Goal: Information Seeking & Learning: Learn about a topic

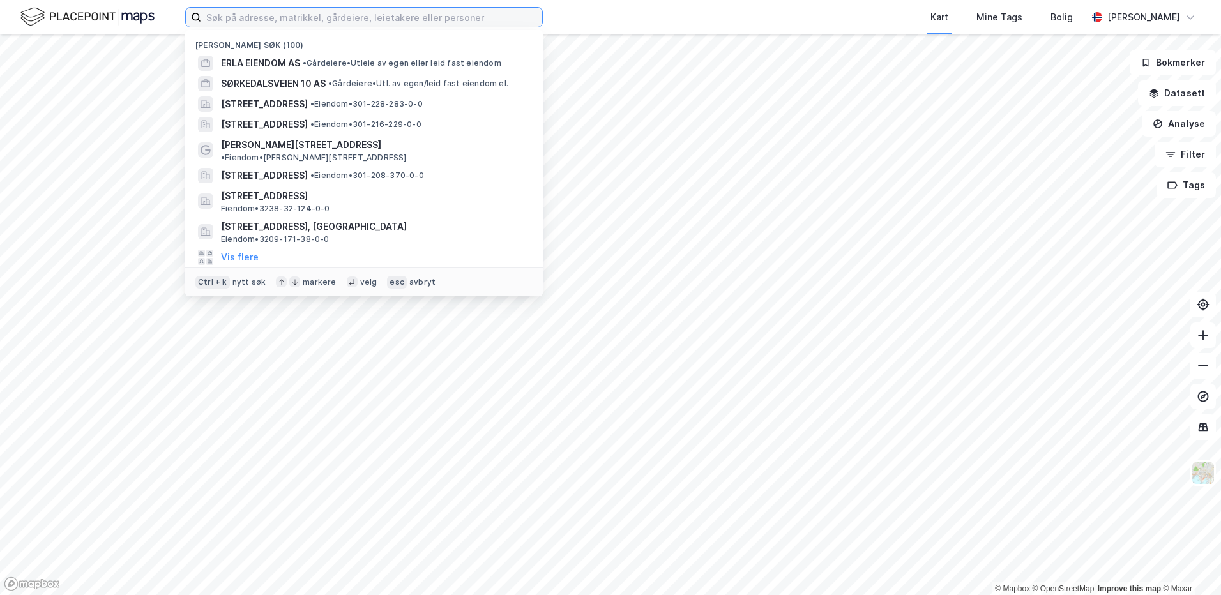
click at [249, 22] on input at bounding box center [371, 17] width 341 height 19
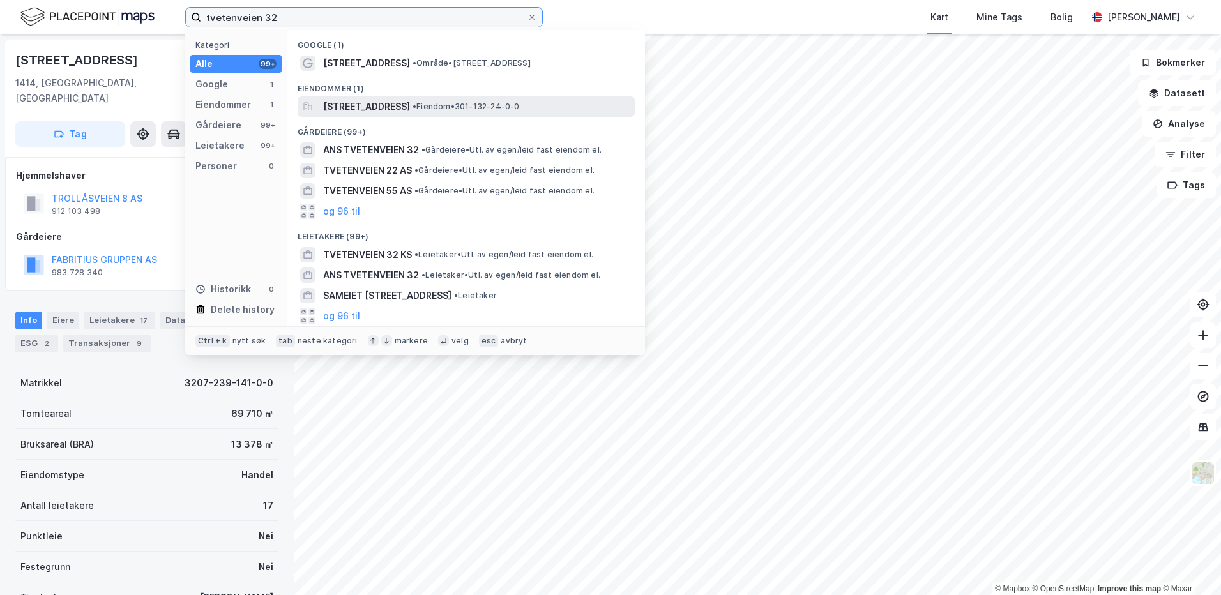
type input "tvetenveien 32"
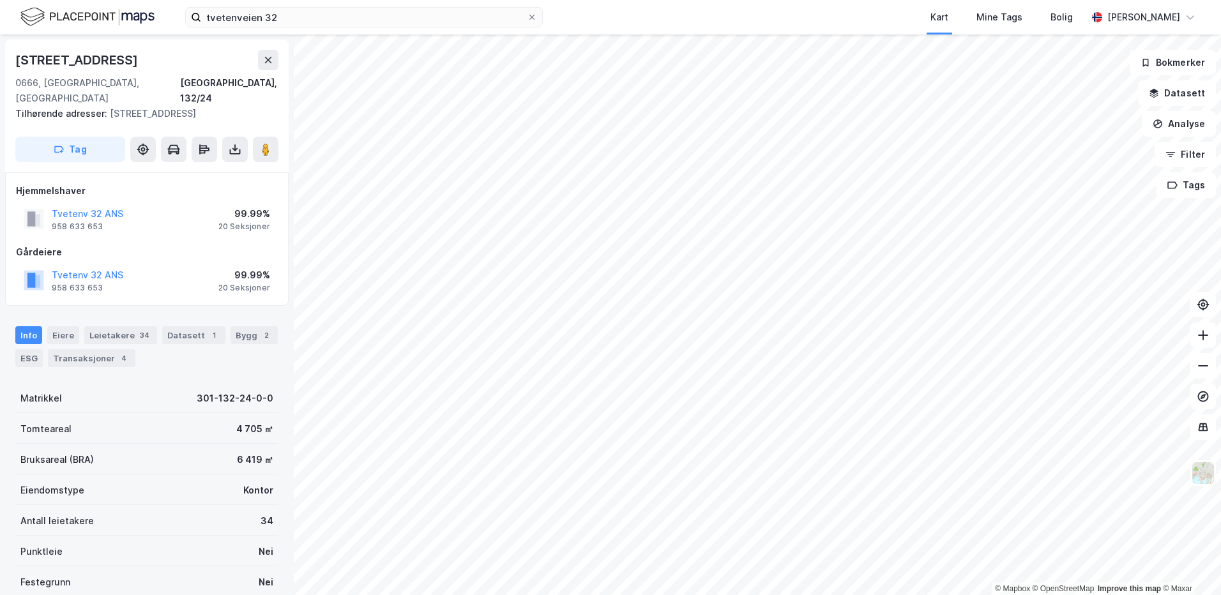
click at [119, 330] on div "Info [PERSON_NAME] 34 Datasett 1 Bygg 2 ESG Transaksjoner 4" at bounding box center [146, 346] width 263 height 41
click at [120, 328] on div "Leietakere 34" at bounding box center [120, 335] width 73 height 18
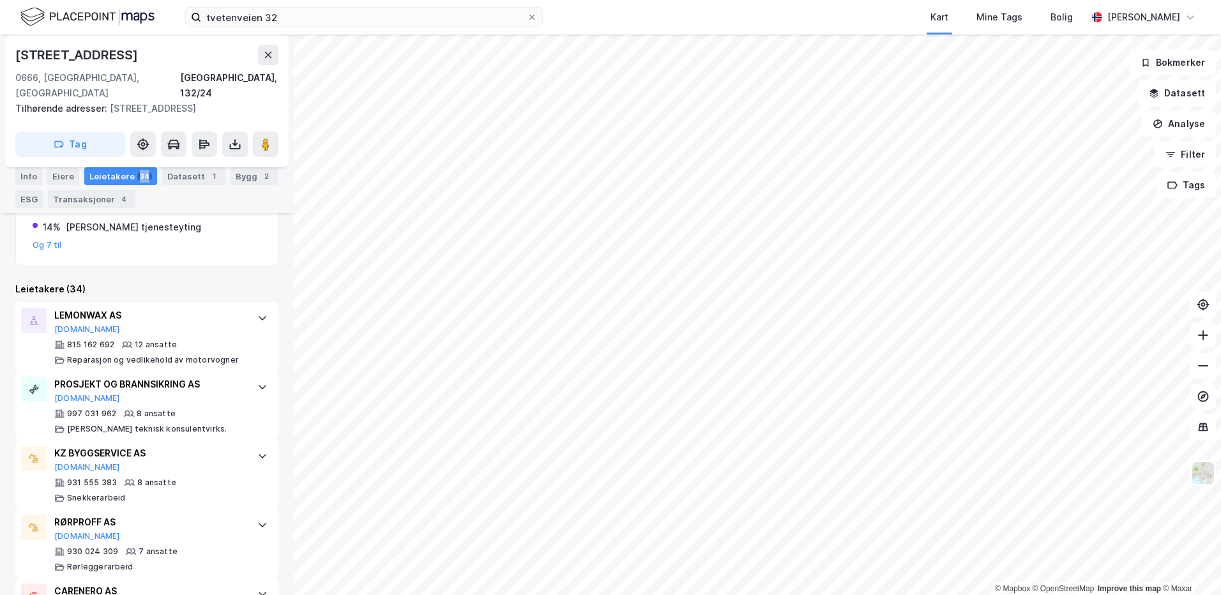
scroll to position [320, 0]
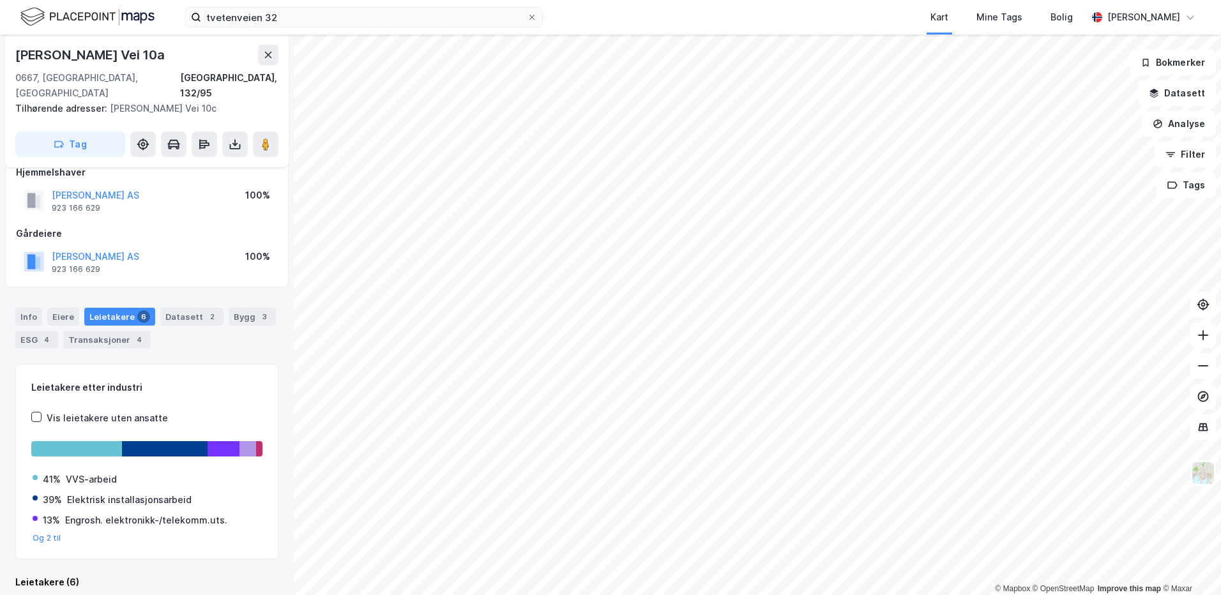
scroll to position [19, 0]
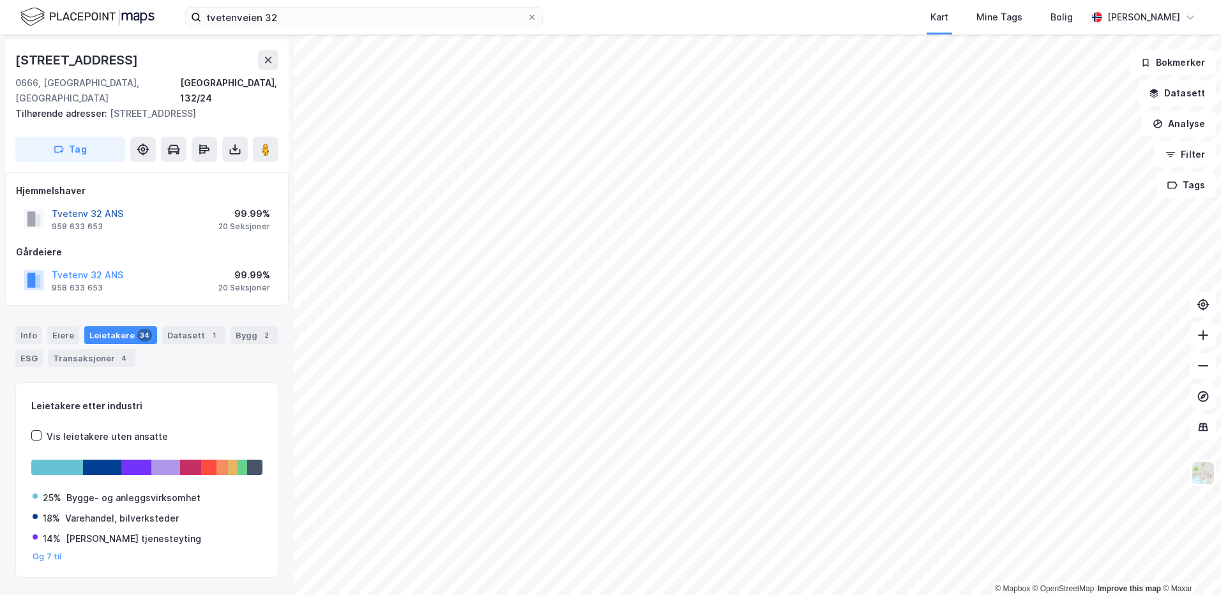
click at [0, 0] on button "Tvetenv 32 ANS" at bounding box center [0, 0] width 0 height 0
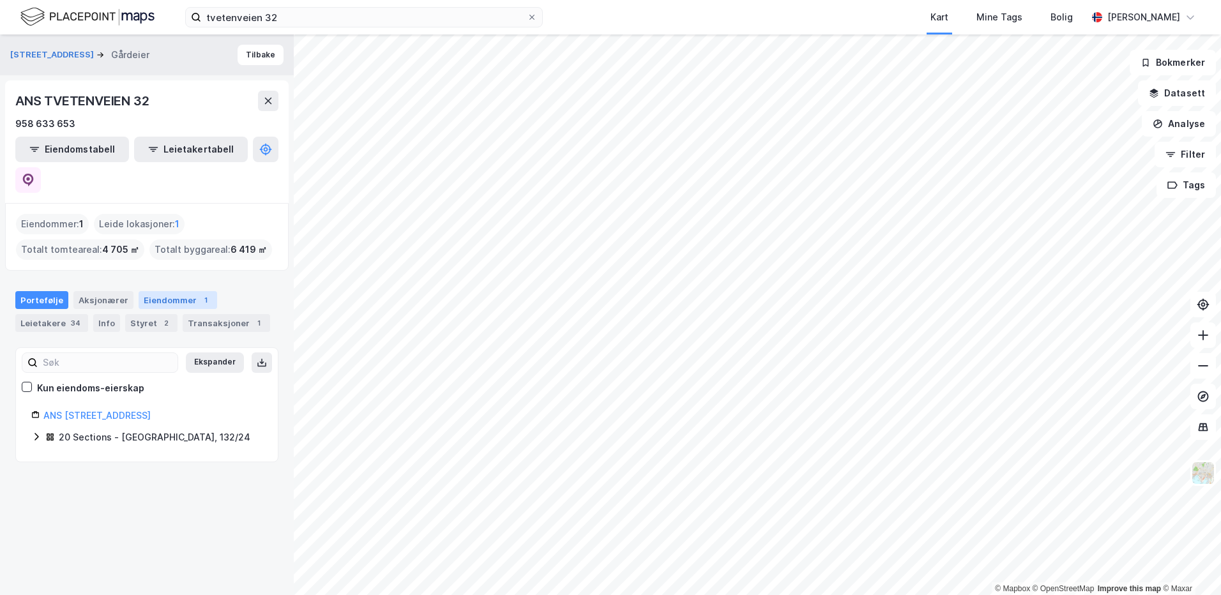
click at [176, 291] on div "Eiendommer 1" at bounding box center [178, 300] width 79 height 18
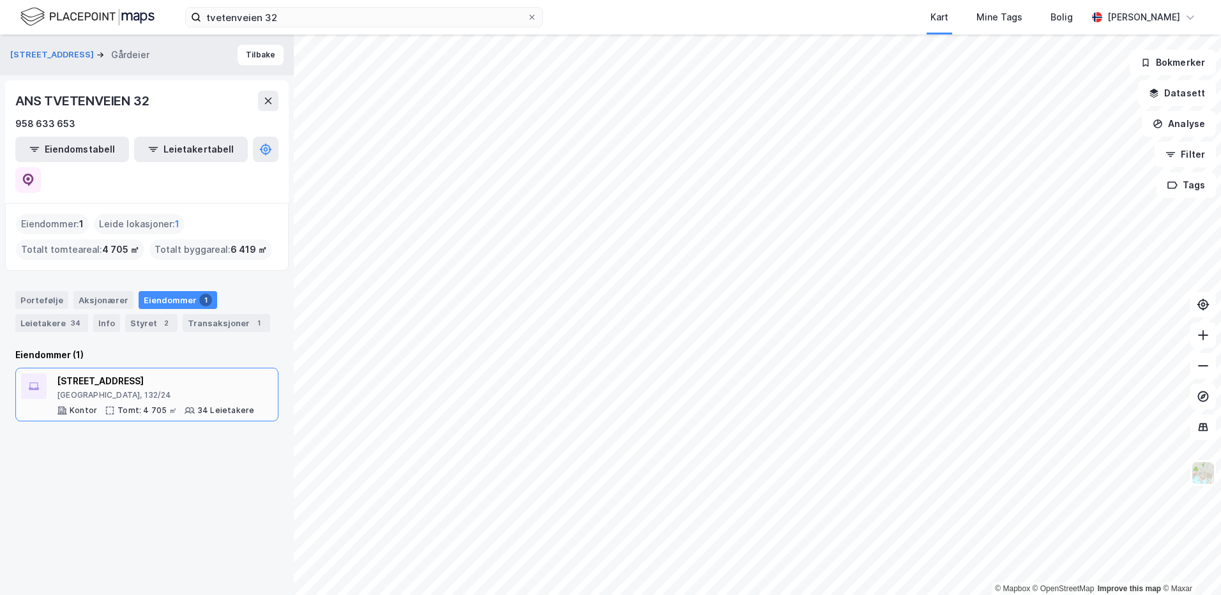
click at [238, 406] on div "34 Leietakere" at bounding box center [225, 411] width 57 height 10
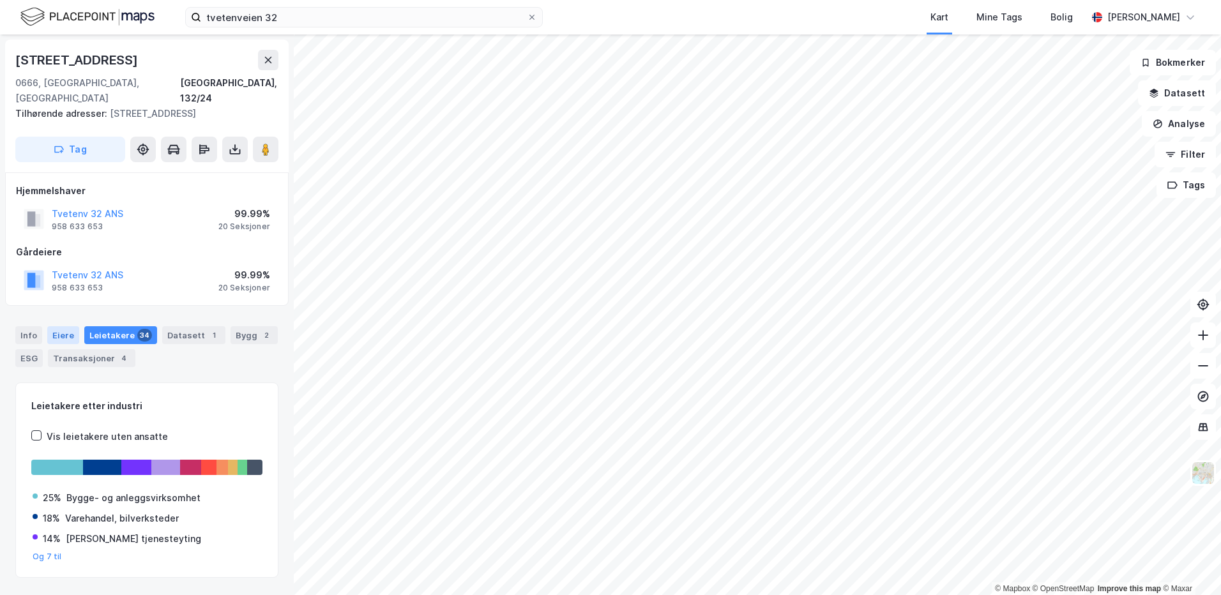
click at [68, 326] on div "Eiere" at bounding box center [63, 335] width 32 height 18
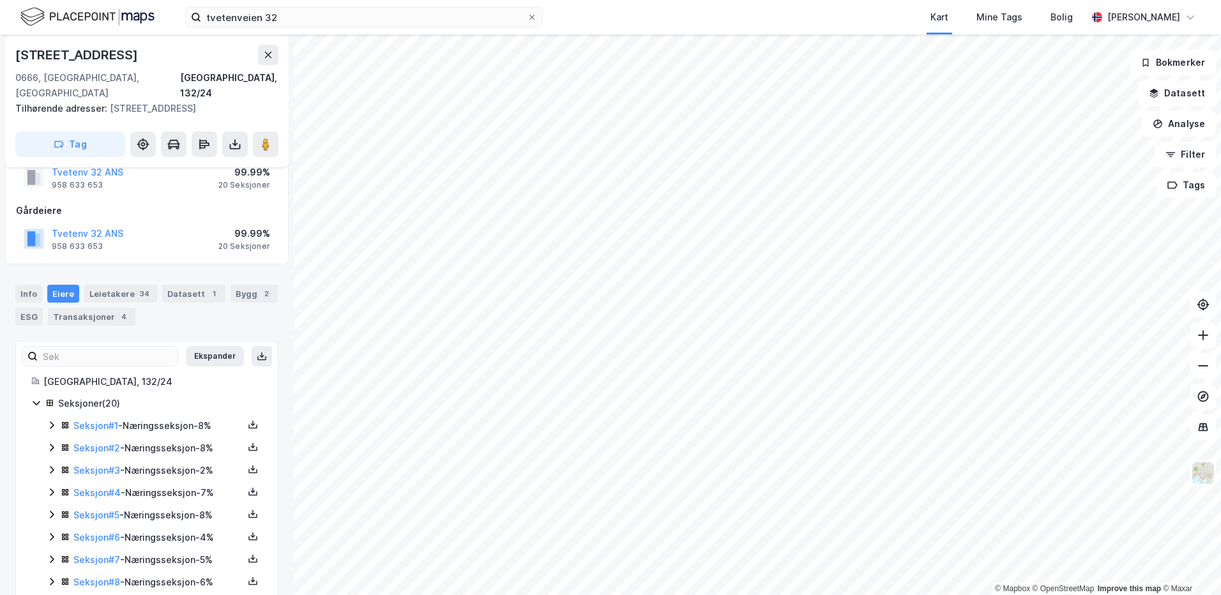
scroll to position [42, 0]
click at [32, 307] on div "ESG" at bounding box center [28, 316] width 27 height 18
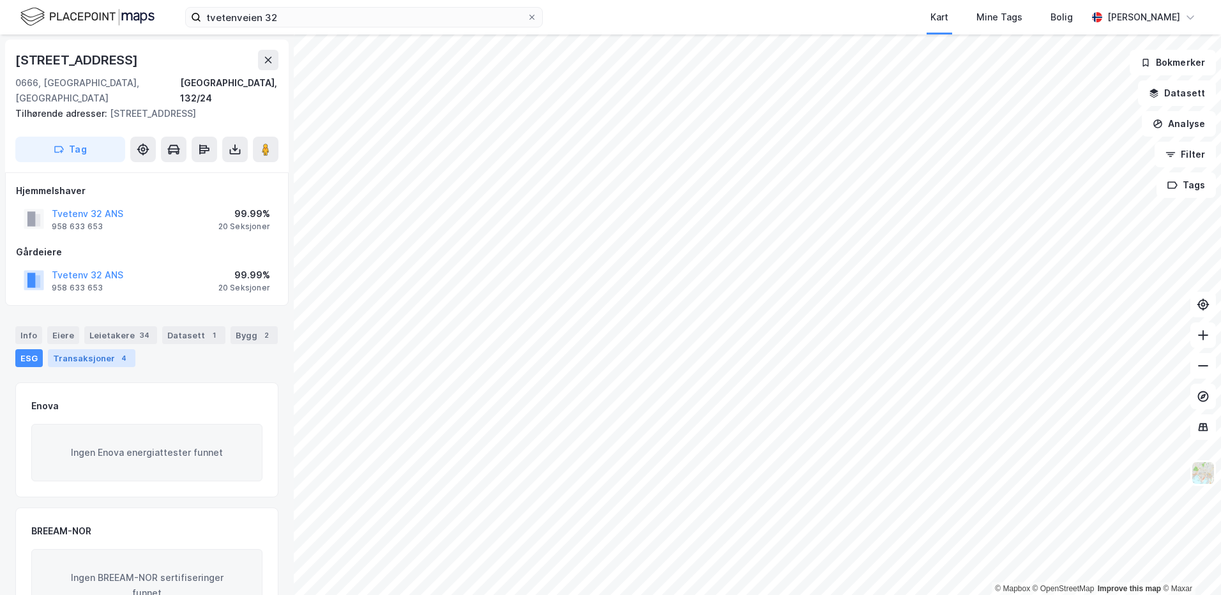
click at [89, 349] on div "Transaksjoner 4" at bounding box center [91, 358] width 87 height 18
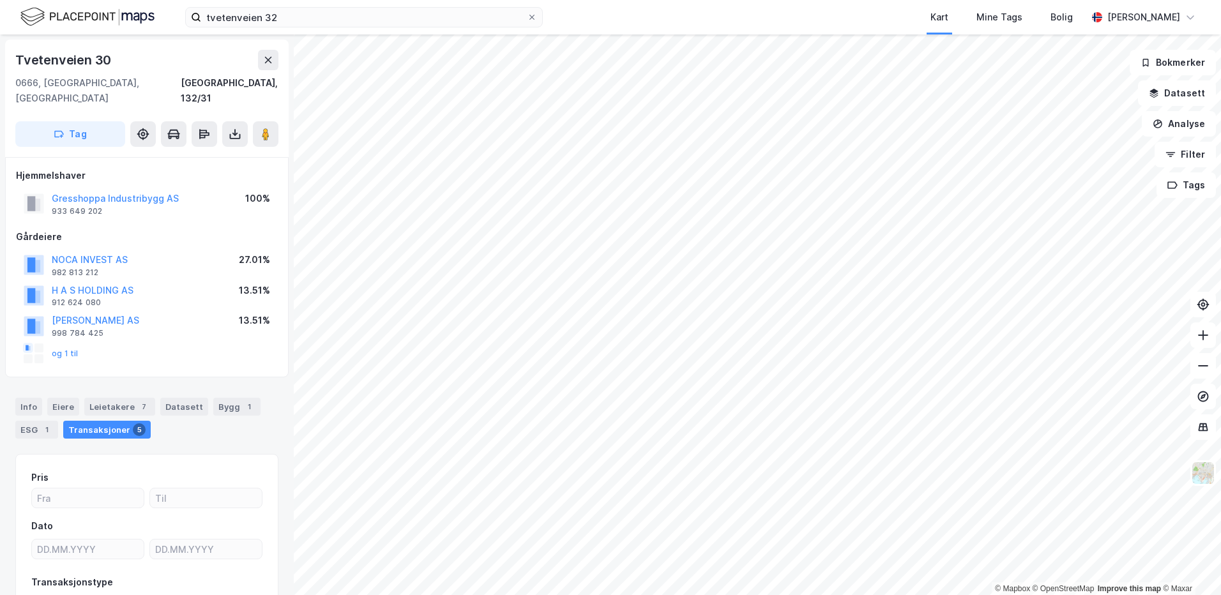
scroll to position [1, 0]
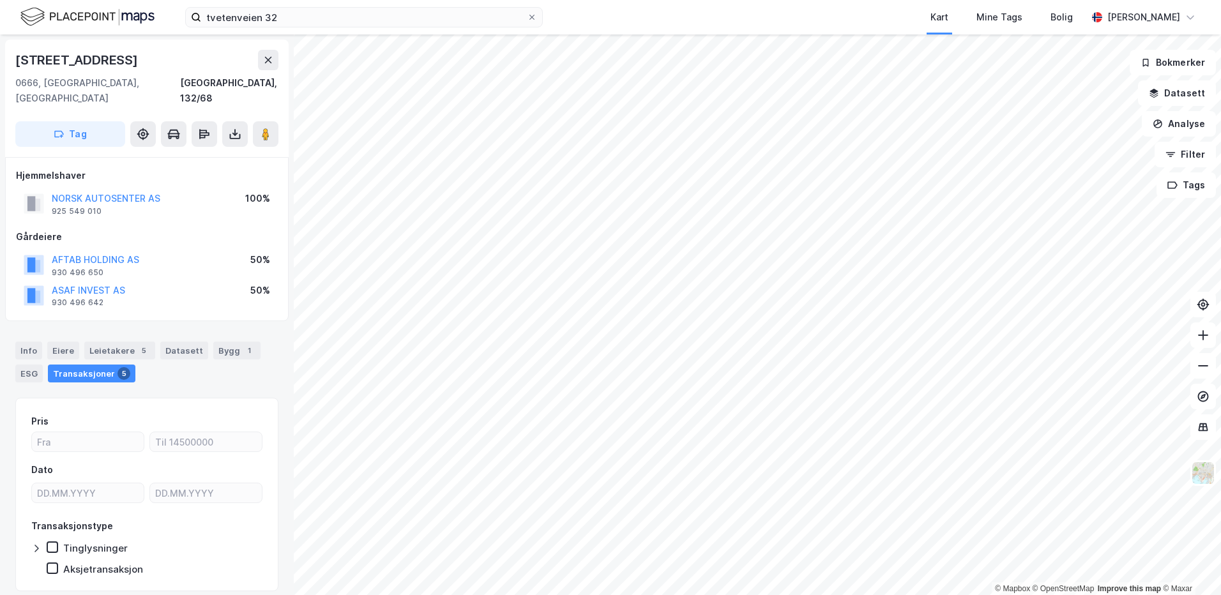
scroll to position [1, 0]
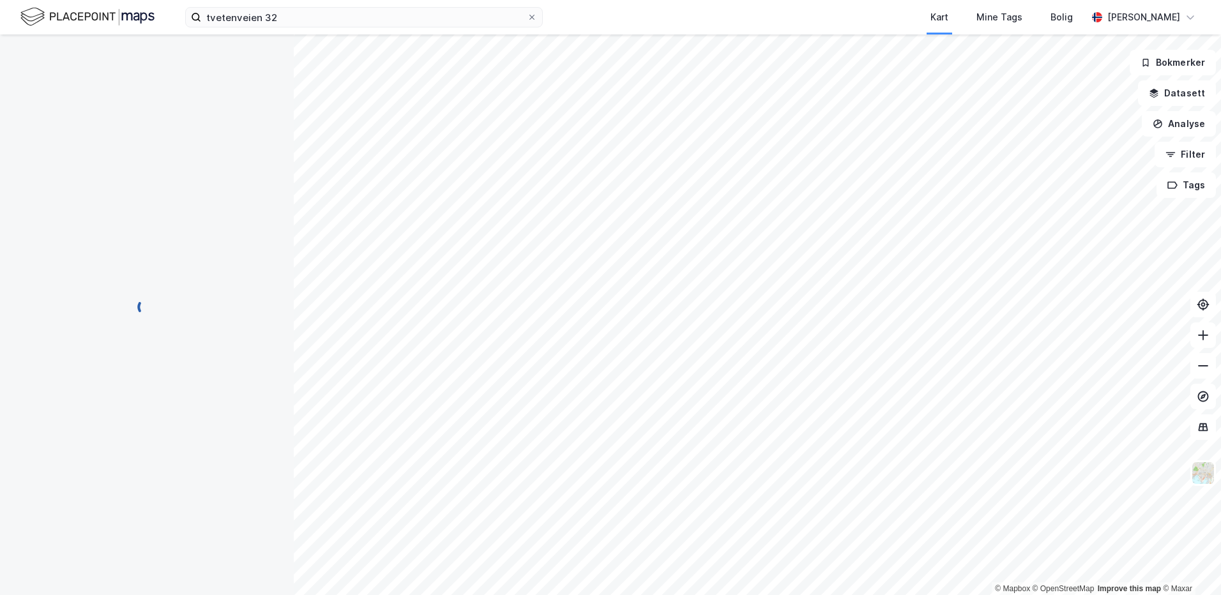
scroll to position [1, 0]
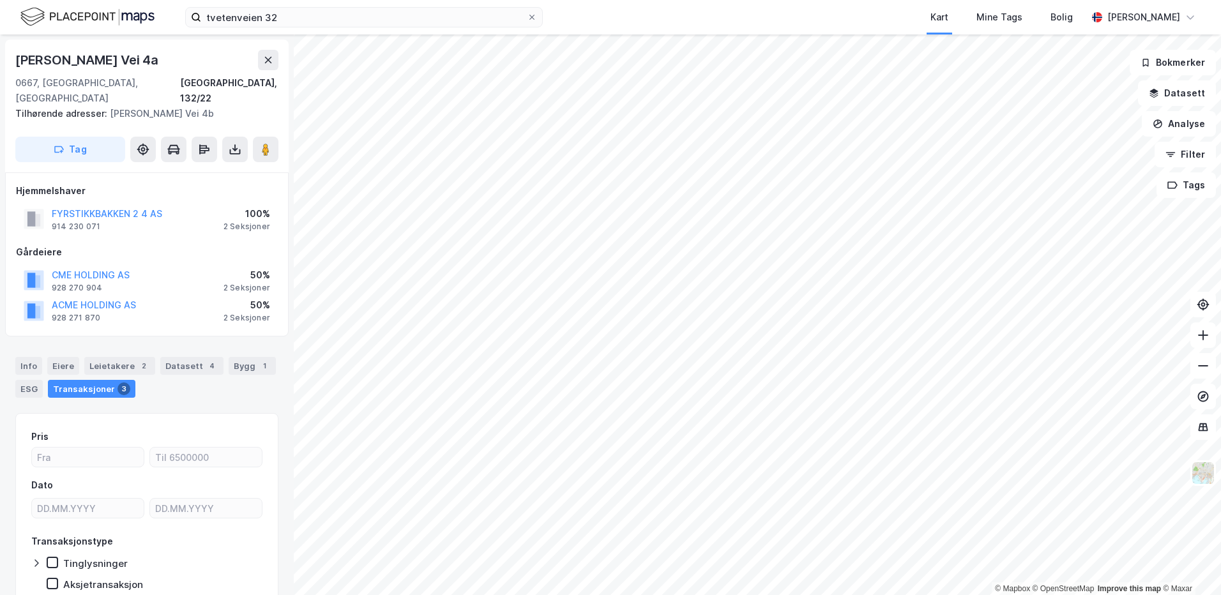
scroll to position [1, 0]
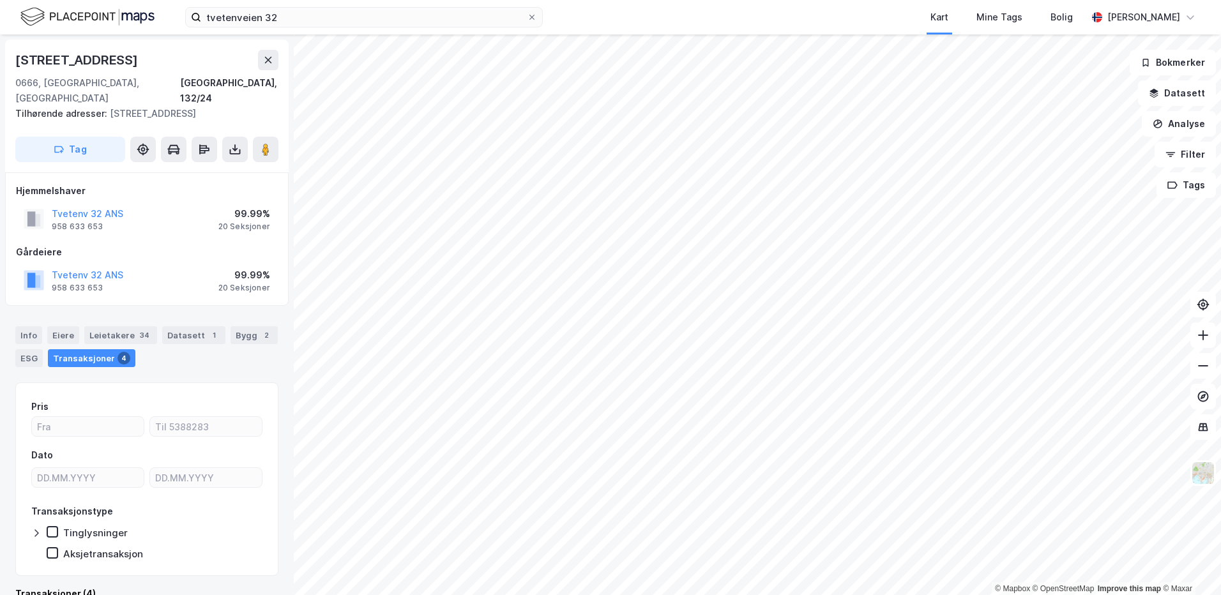
scroll to position [1, 0]
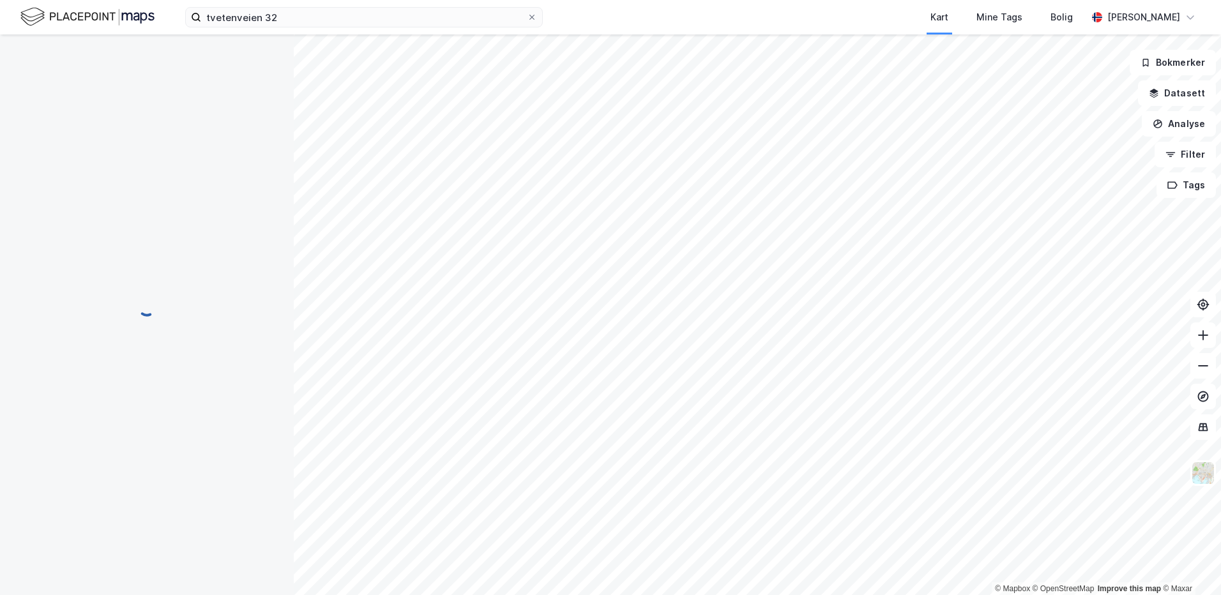
scroll to position [1, 0]
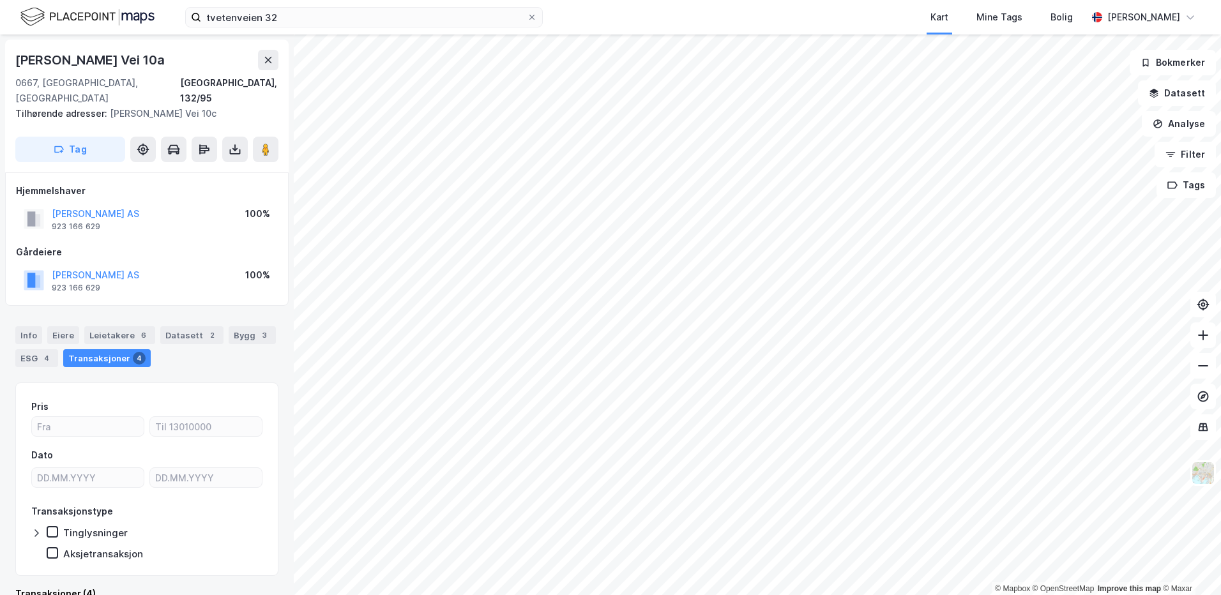
scroll to position [1, 0]
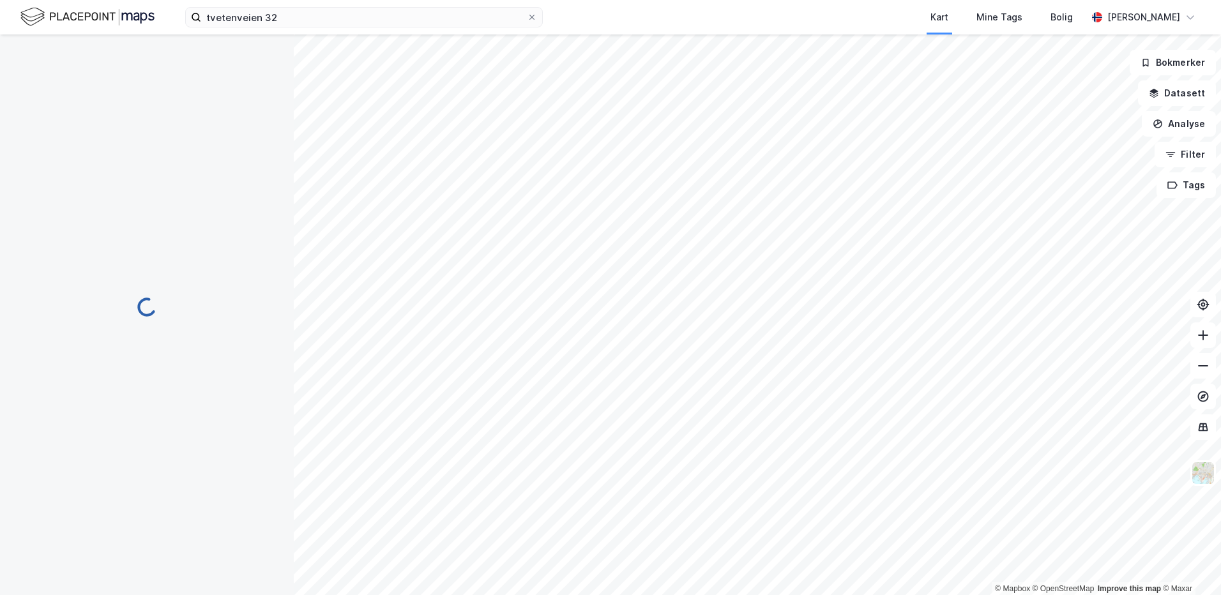
scroll to position [1, 0]
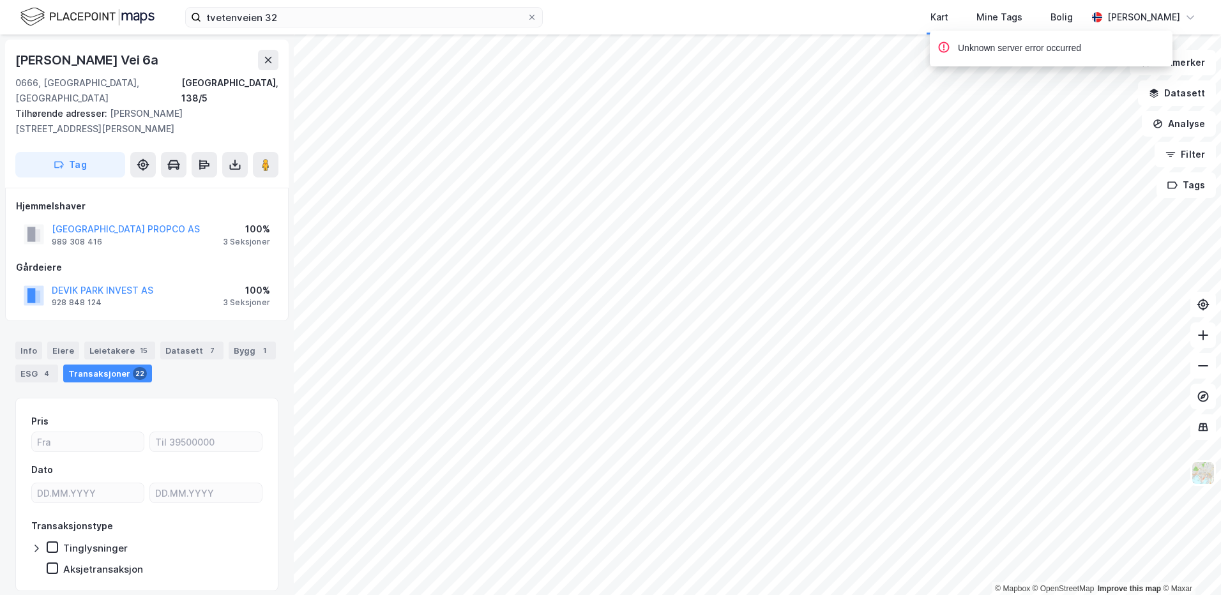
scroll to position [1, 0]
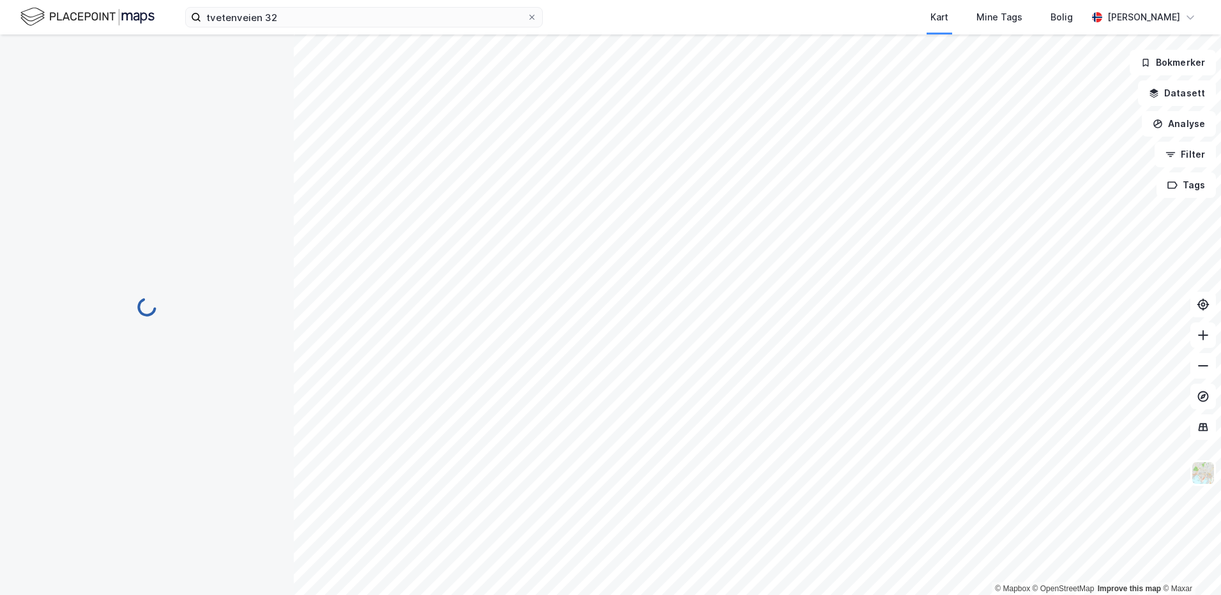
scroll to position [1, 0]
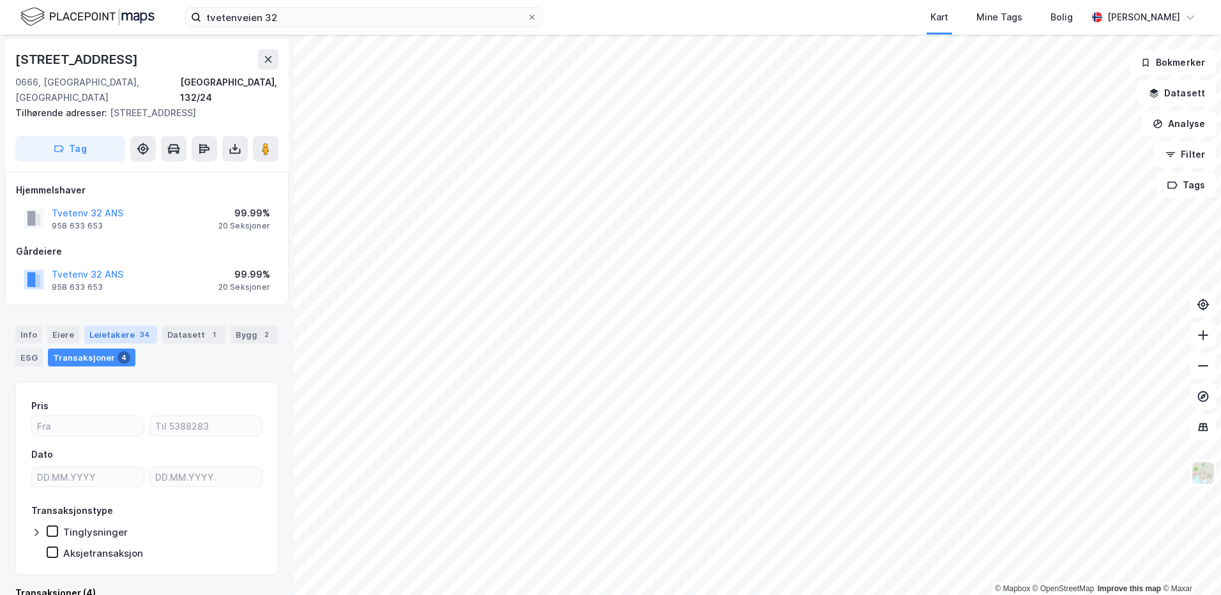
click at [96, 326] on div "Leietakere 34" at bounding box center [120, 335] width 73 height 18
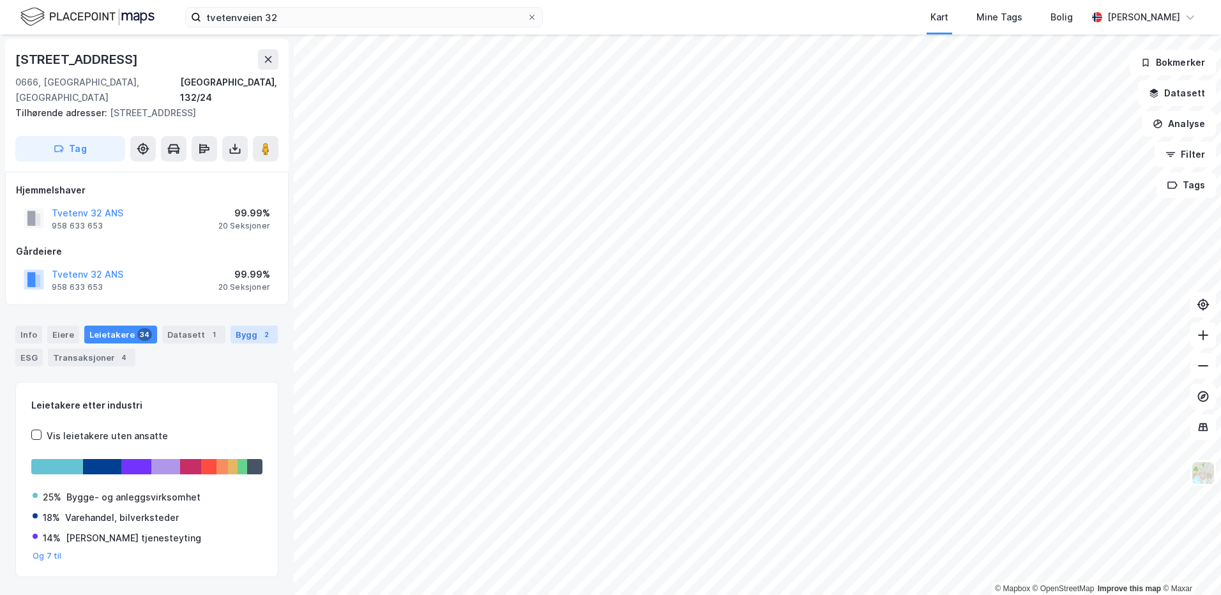
click at [246, 326] on div "Bygg 2" at bounding box center [254, 335] width 47 height 18
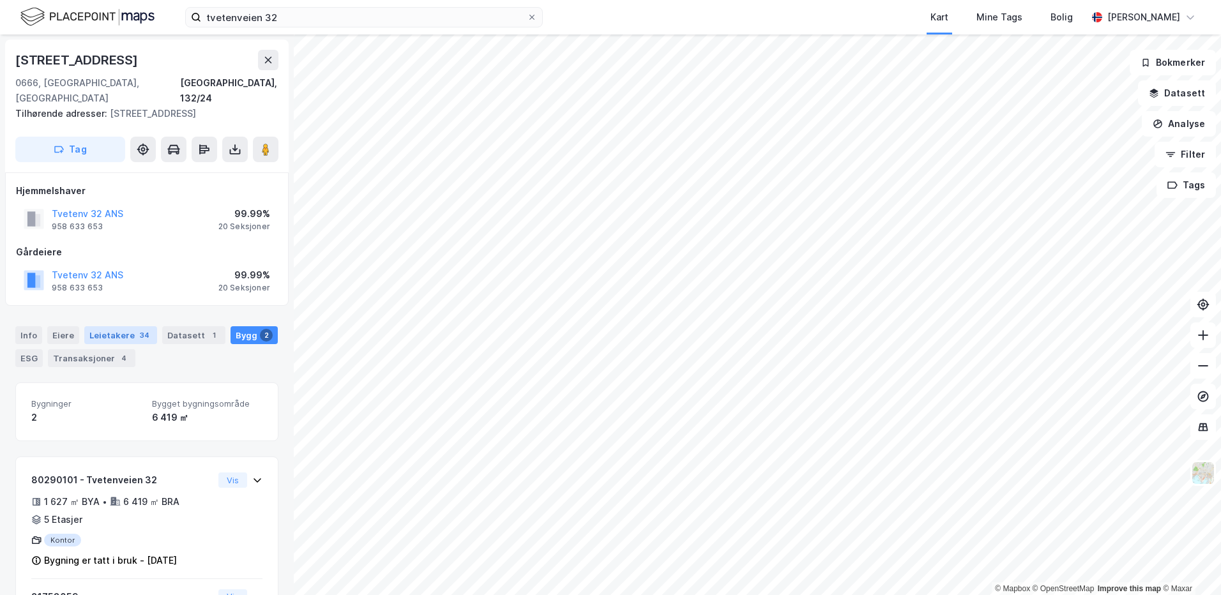
click at [131, 326] on div "Leietakere 34" at bounding box center [120, 335] width 73 height 18
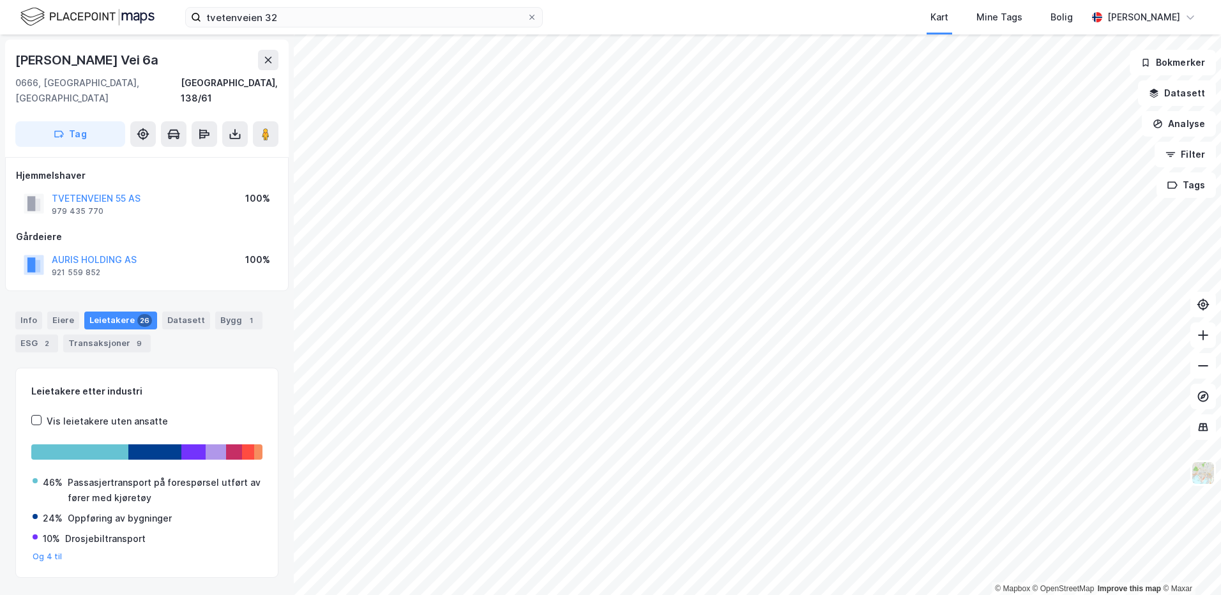
scroll to position [1, 0]
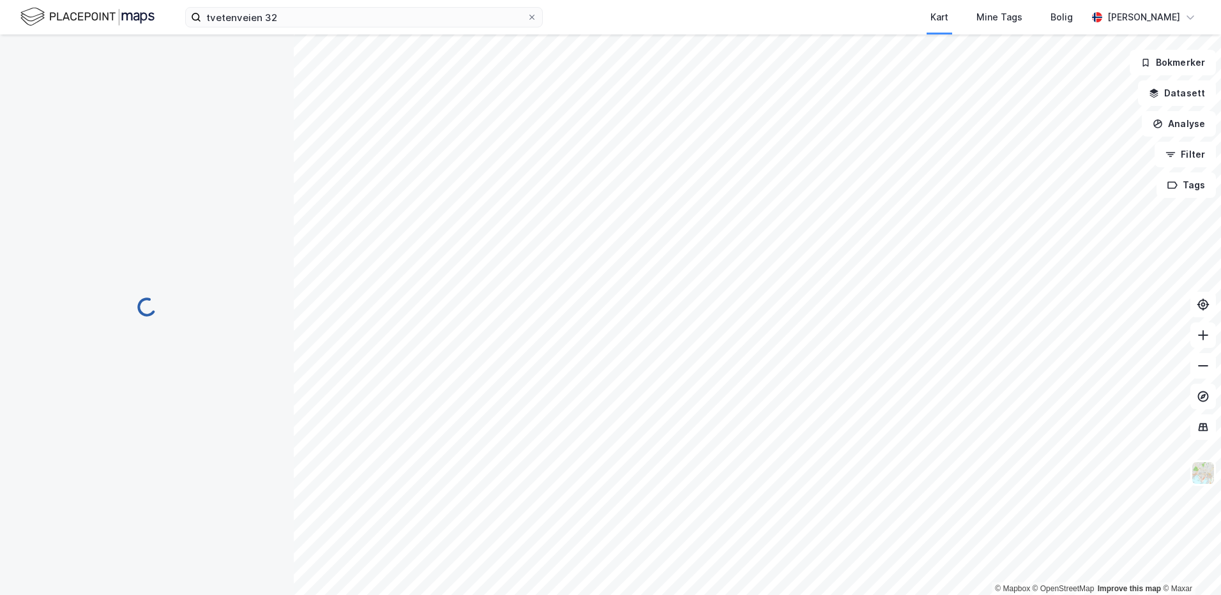
scroll to position [1, 0]
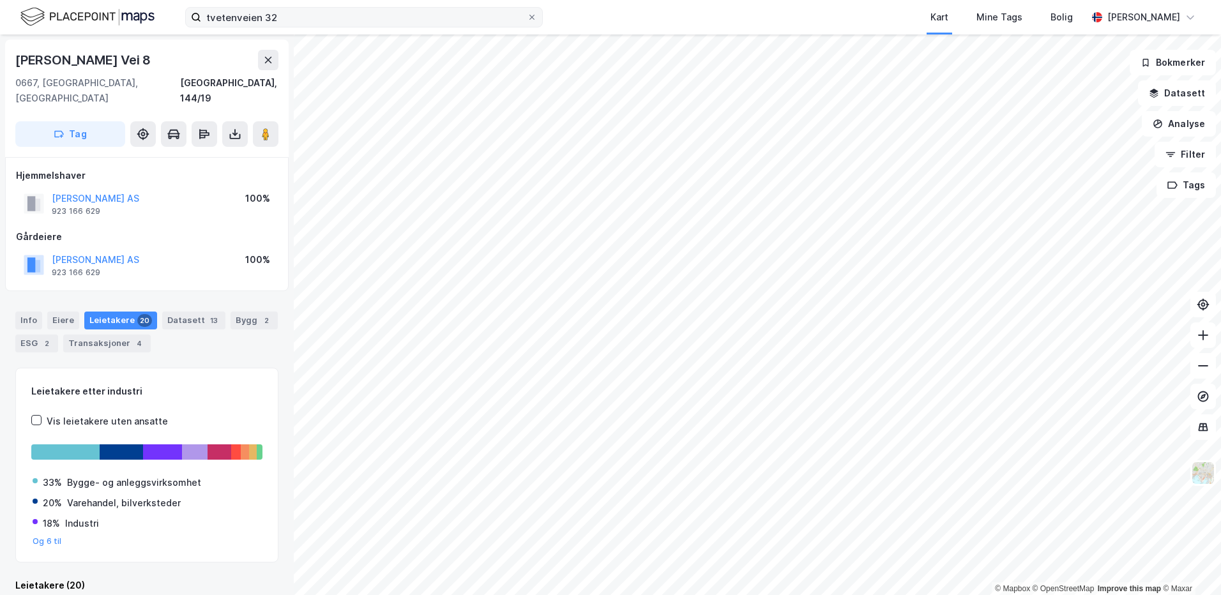
scroll to position [1, 0]
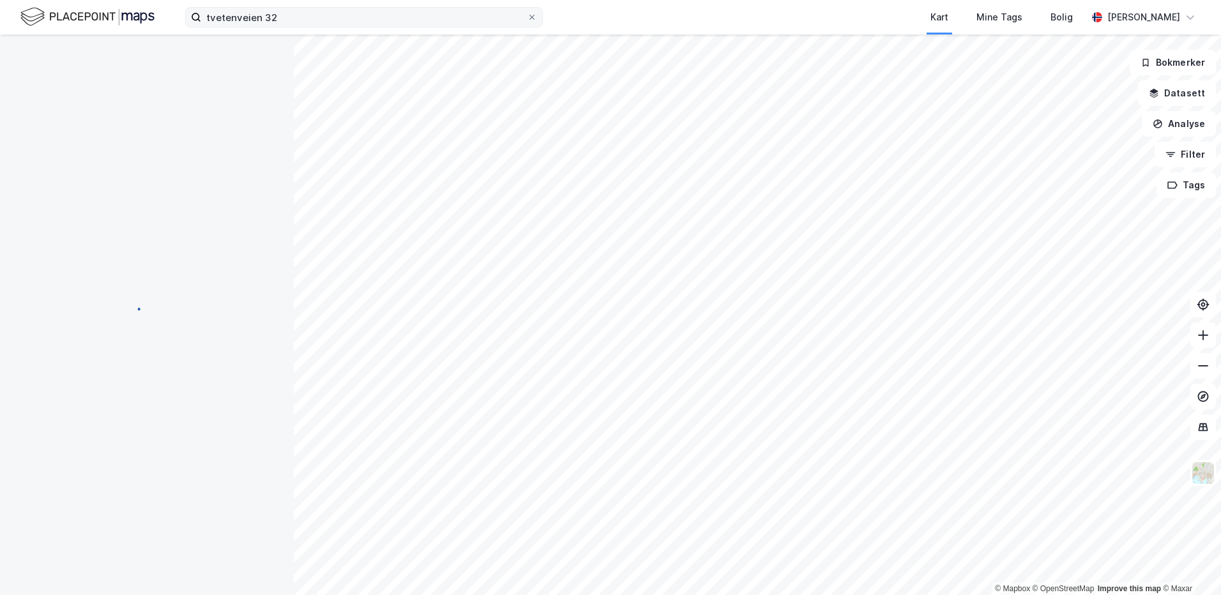
scroll to position [1, 0]
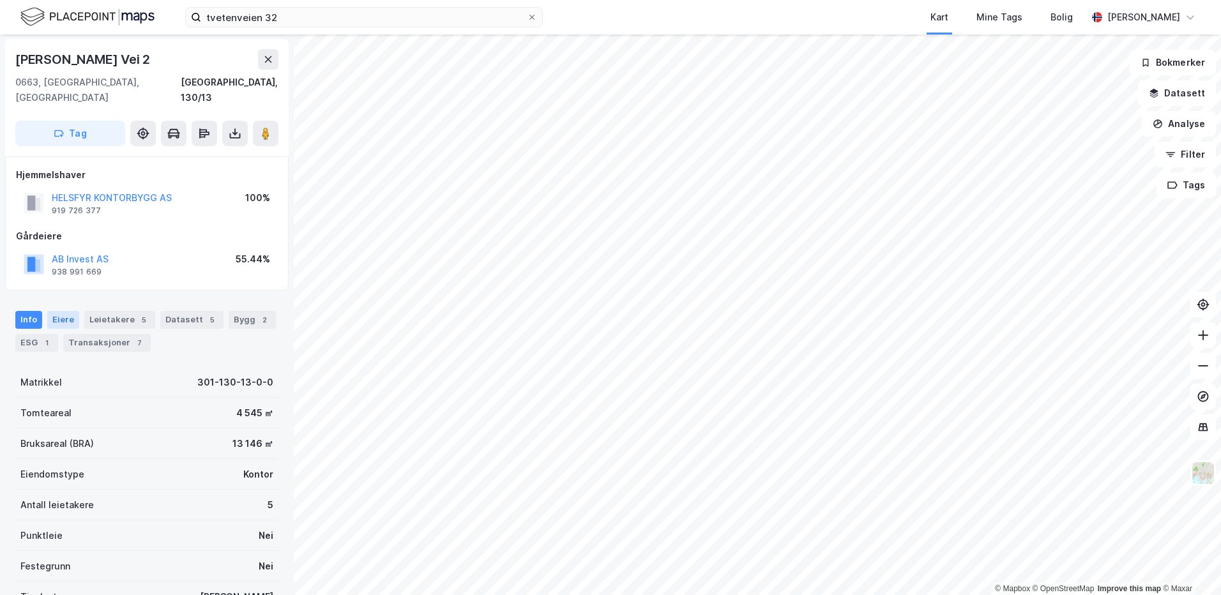
click at [59, 311] on div "Eiere" at bounding box center [63, 320] width 32 height 18
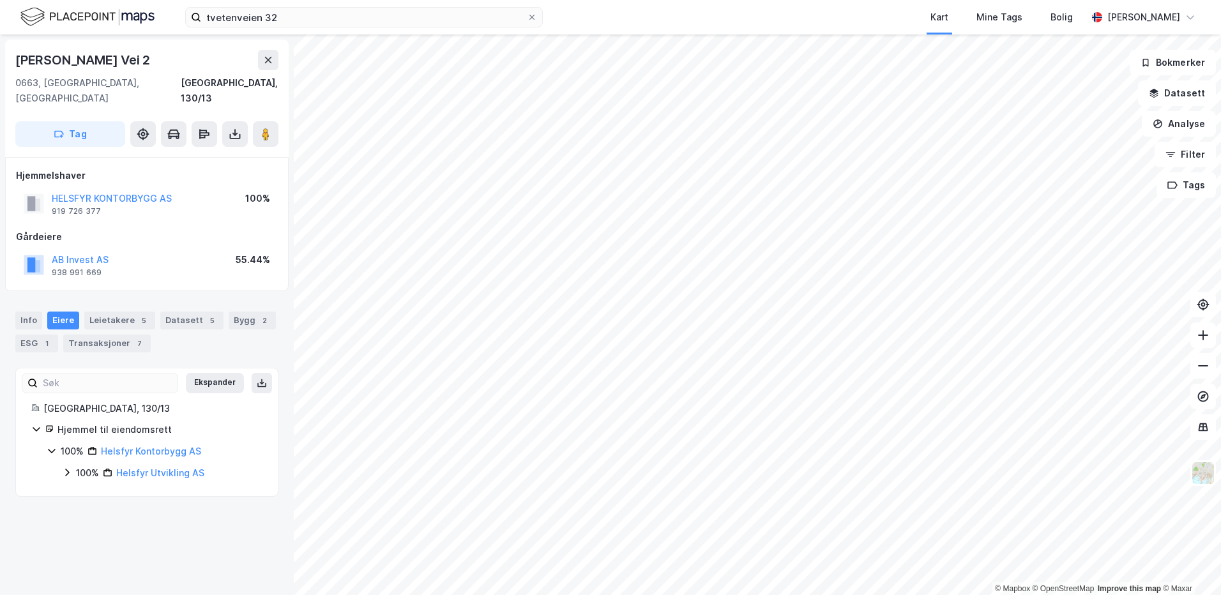
click at [65, 467] on icon at bounding box center [67, 472] width 10 height 10
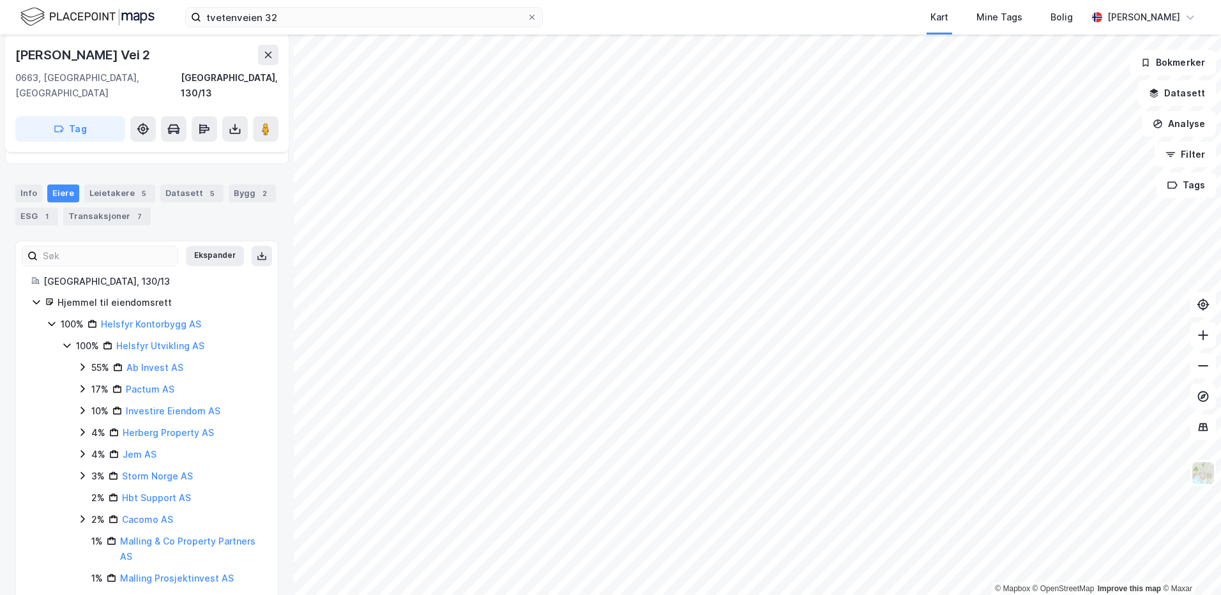
scroll to position [134, 0]
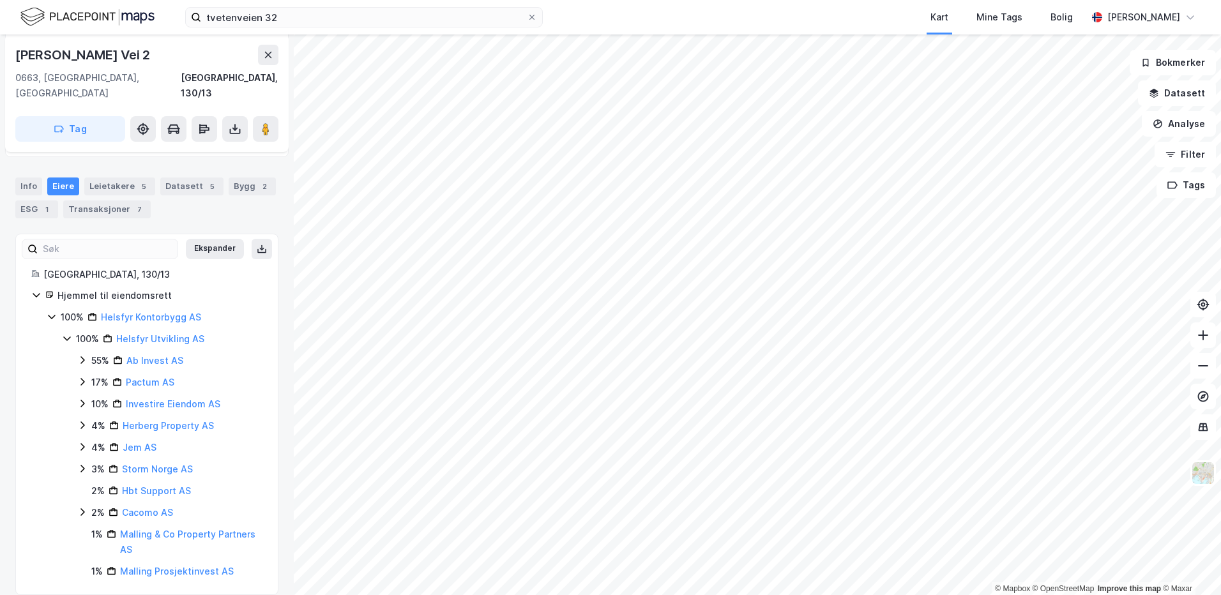
click at [49, 315] on icon at bounding box center [51, 317] width 7 height 4
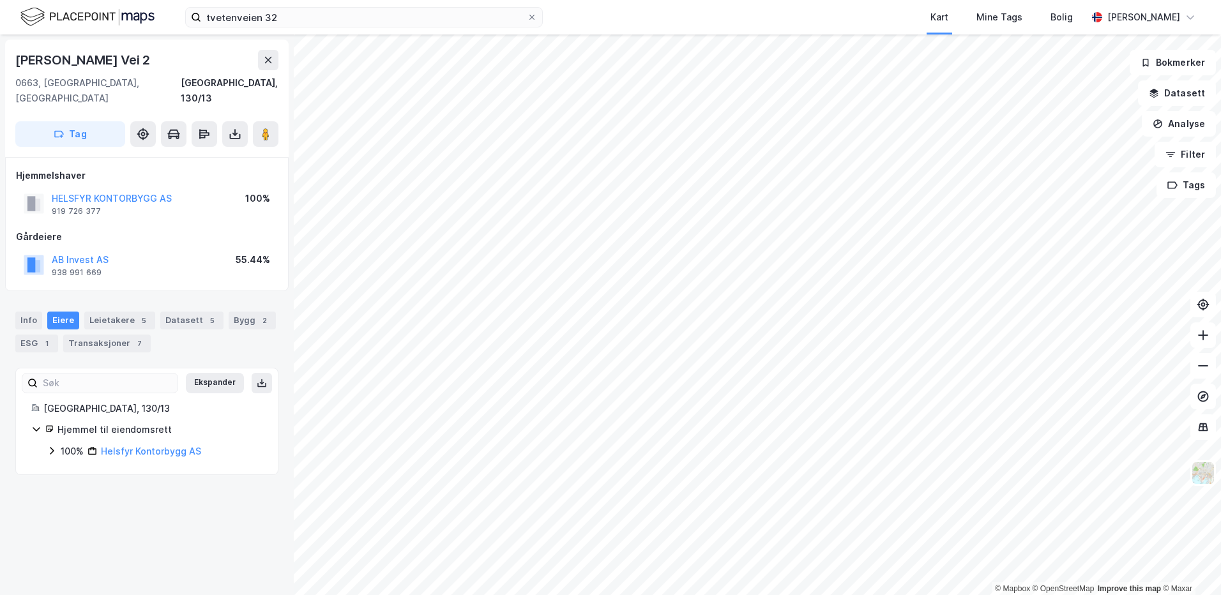
click at [50, 446] on icon at bounding box center [52, 451] width 10 height 10
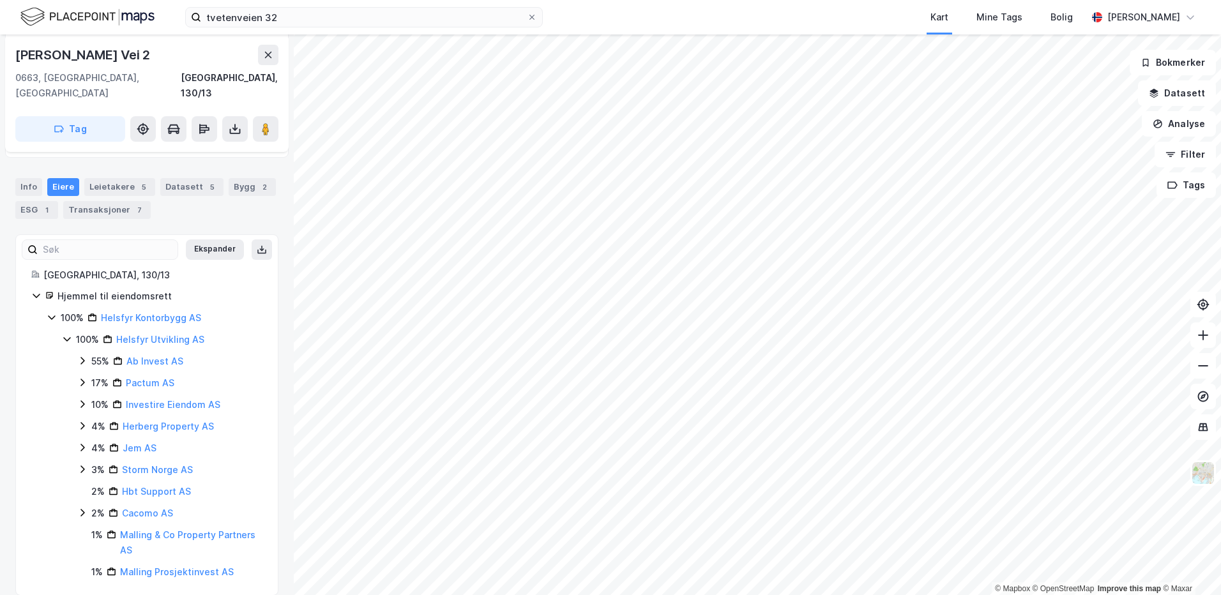
scroll to position [134, 0]
click at [79, 355] on icon at bounding box center [82, 360] width 10 height 10
click at [79, 420] on icon at bounding box center [82, 425] width 10 height 10
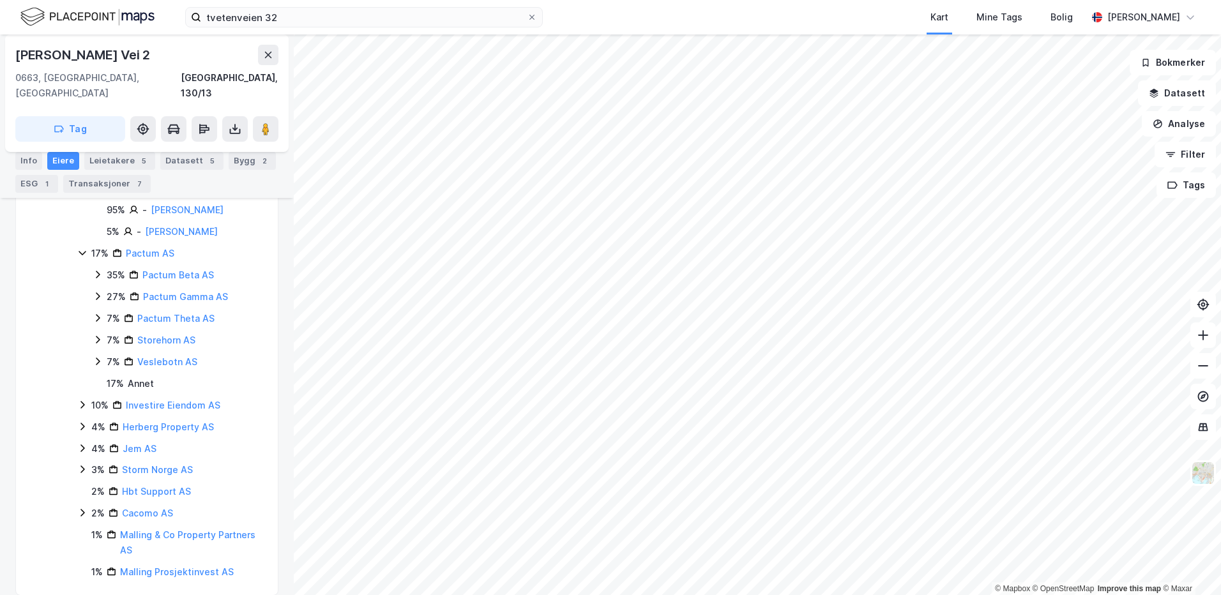
scroll to position [307, 0]
click at [85, 399] on icon at bounding box center [82, 404] width 10 height 10
click at [84, 441] on icon at bounding box center [82, 446] width 10 height 10
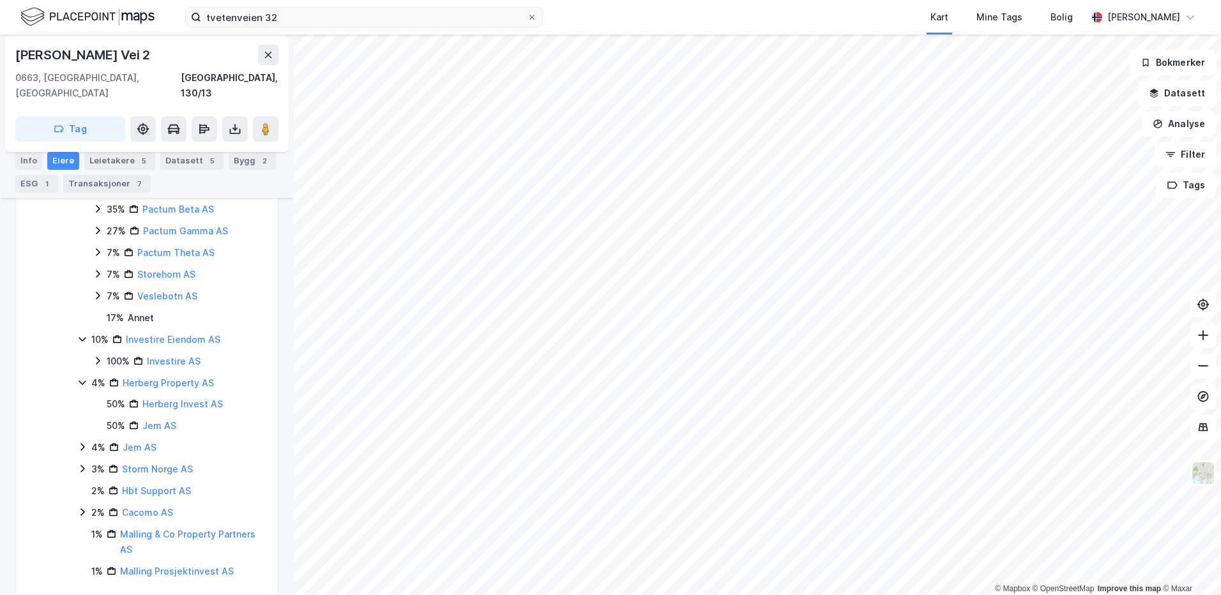
click at [85, 442] on icon at bounding box center [82, 447] width 10 height 10
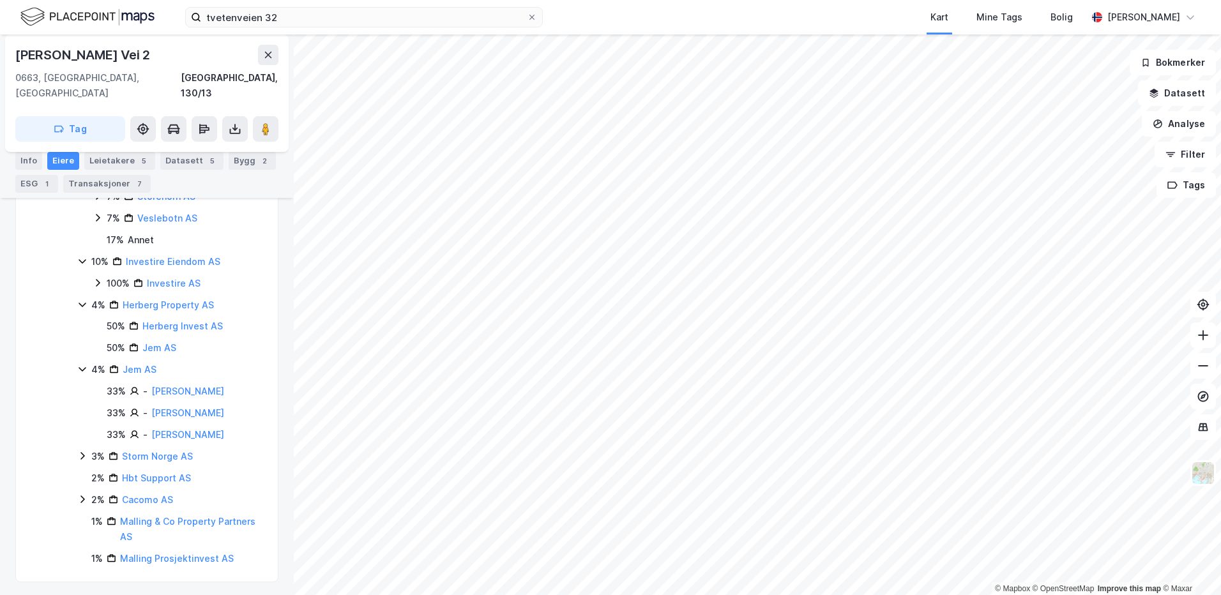
scroll to position [453, 0]
click at [81, 452] on icon at bounding box center [82, 453] width 10 height 10
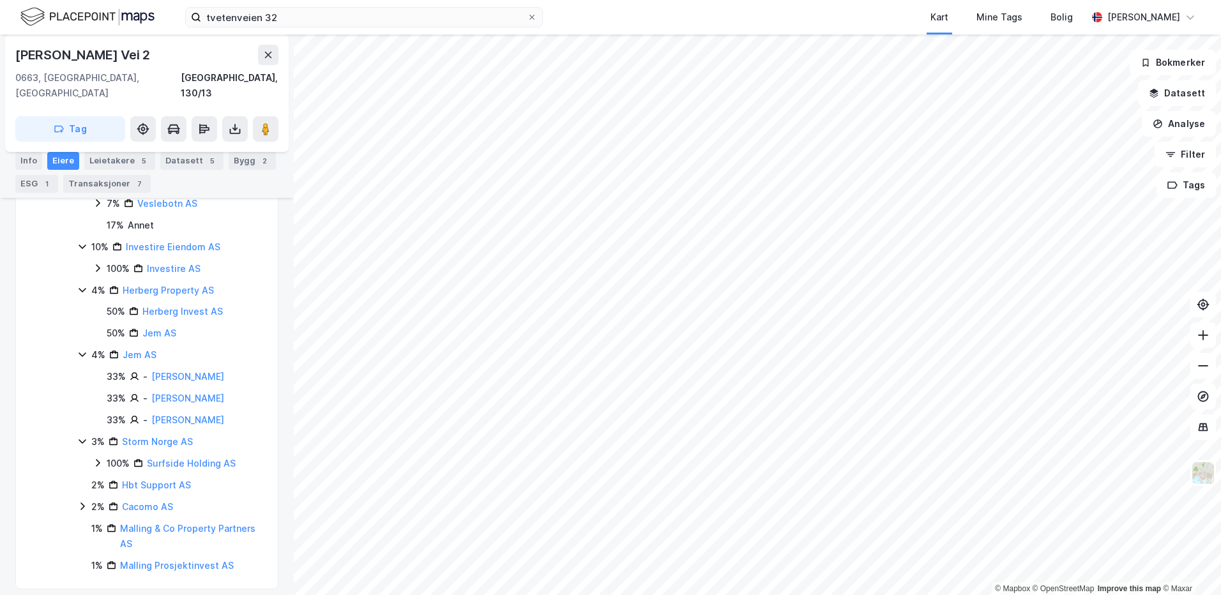
scroll to position [475, 0]
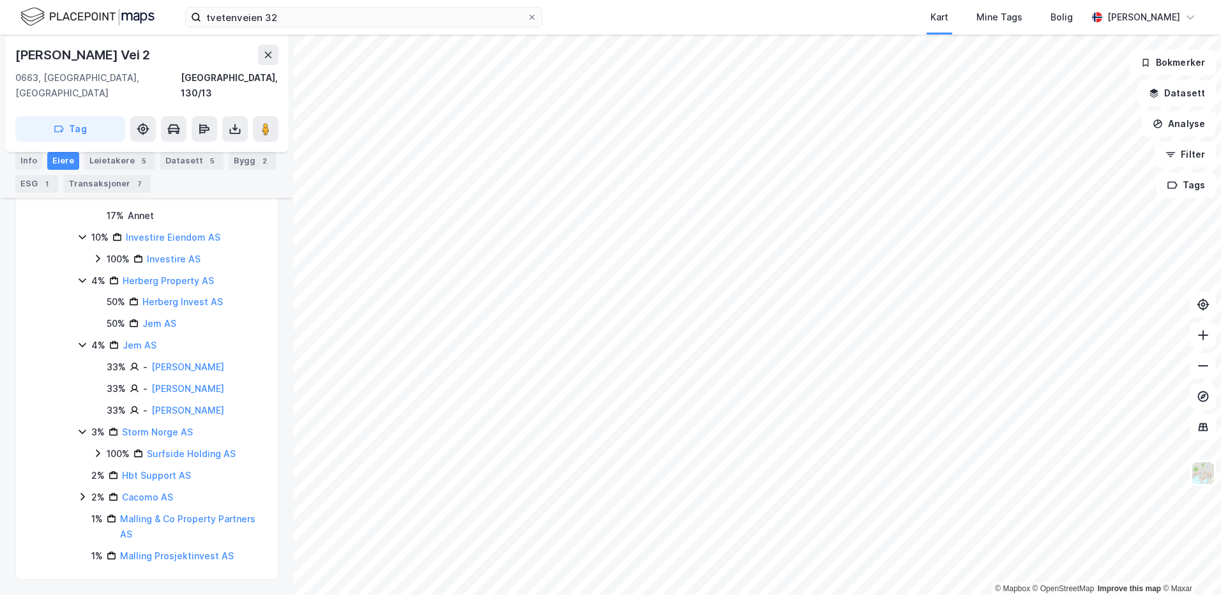
click at [83, 496] on icon at bounding box center [82, 497] width 10 height 10
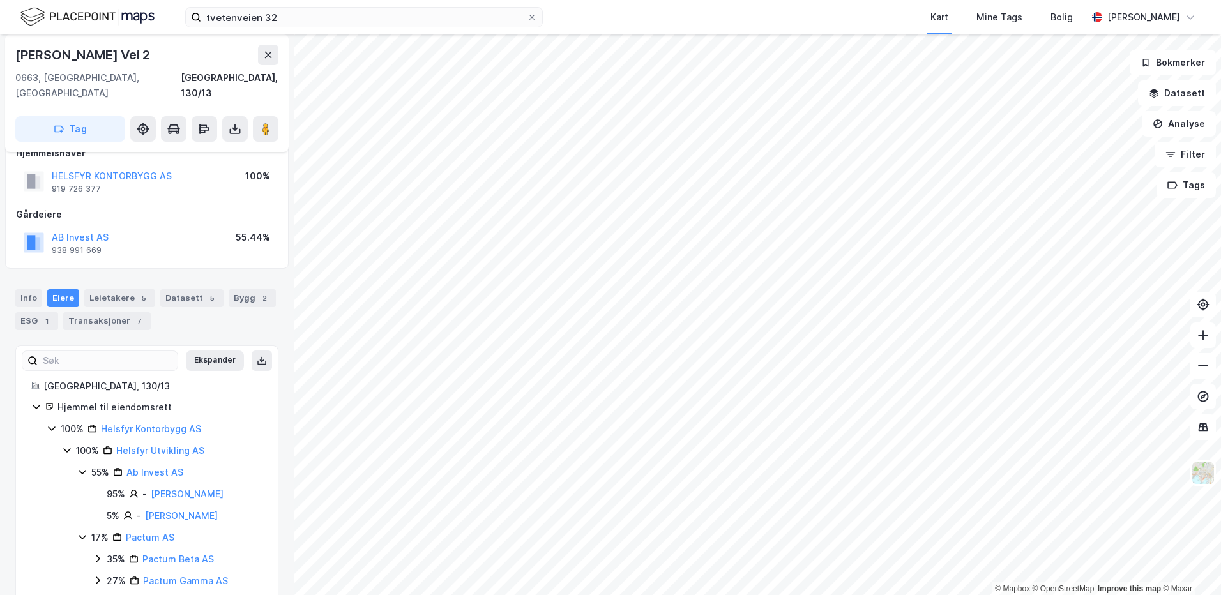
scroll to position [0, 0]
